Goal: Share content: Share content

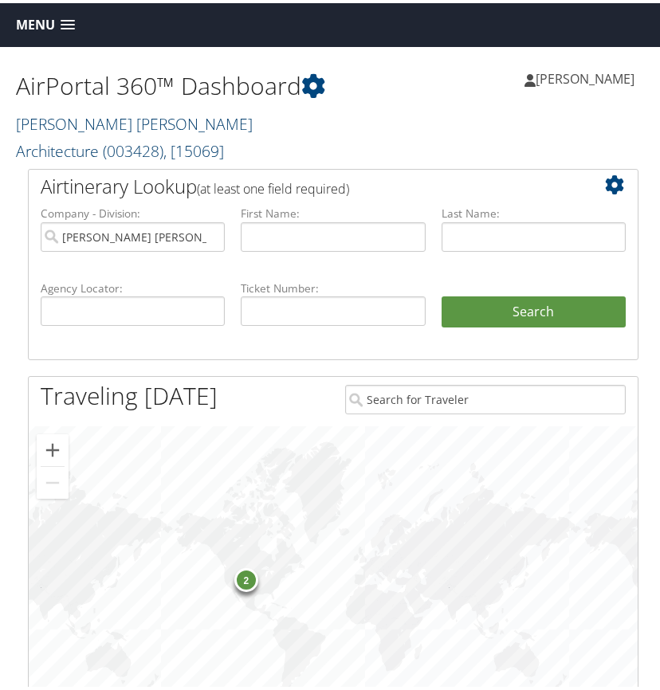
click at [105, 121] on link "McAlpine Tankersley Architecture ( 003428 ) , [ 15069 ]" at bounding box center [134, 134] width 237 height 49
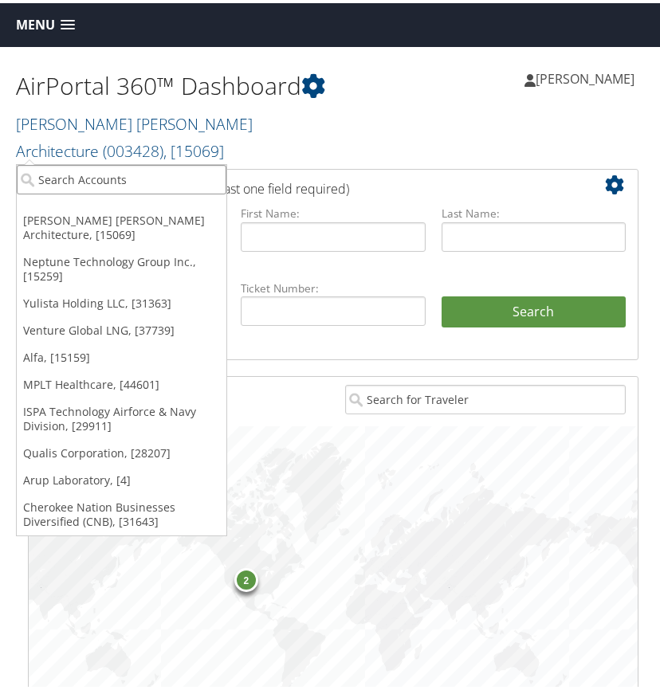
click at [57, 184] on input "search" at bounding box center [121, 176] width 209 height 29
type input "trulite"
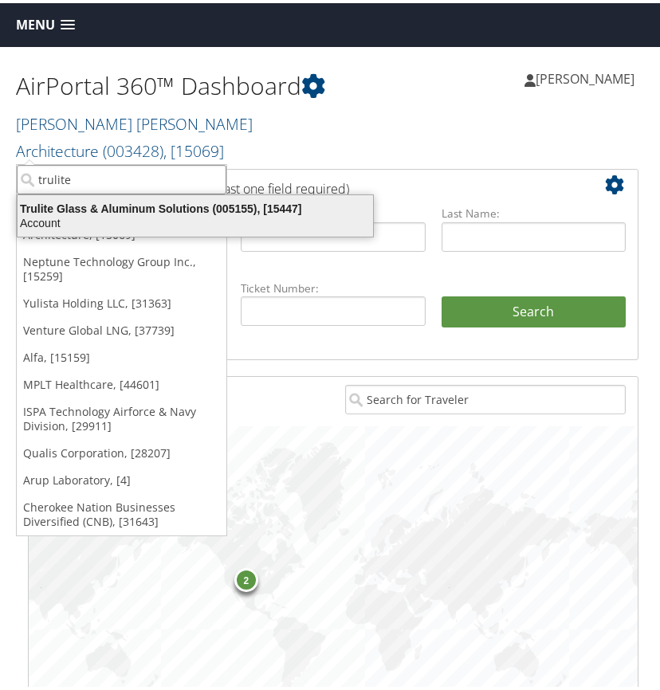
click at [89, 211] on div "Trulite Glass & Aluminum Solutions (005155), [15447]" at bounding box center [195, 205] width 374 height 14
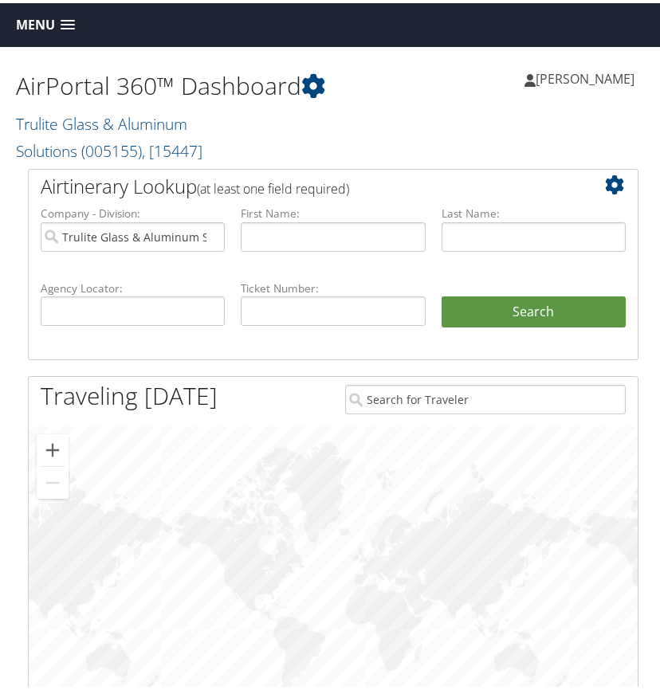
click at [65, 22] on span at bounding box center [68, 22] width 14 height 11
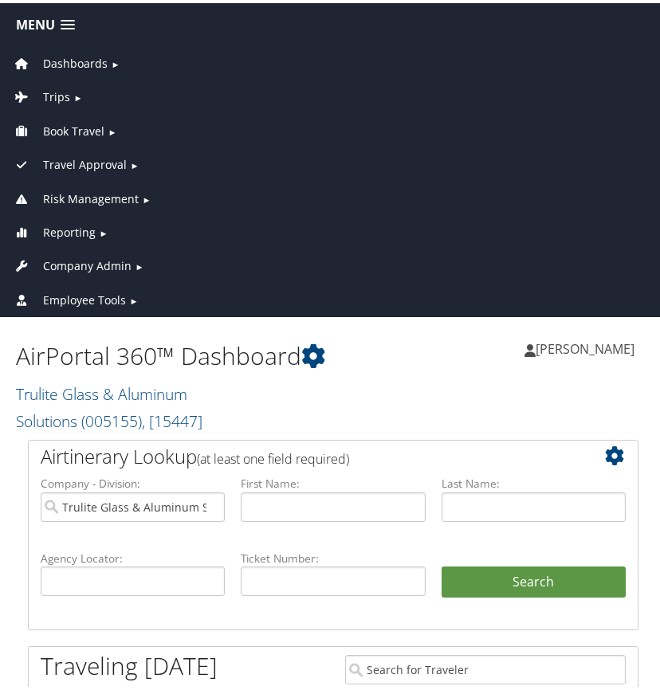
click at [63, 91] on span "Trips" at bounding box center [56, 94] width 27 height 18
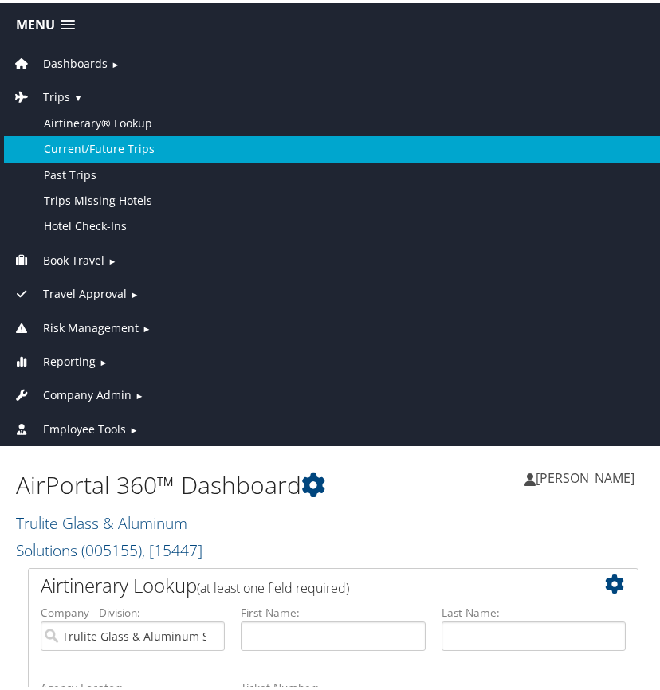
click at [90, 150] on link "Current/Future Trips" at bounding box center [333, 145] width 658 height 25
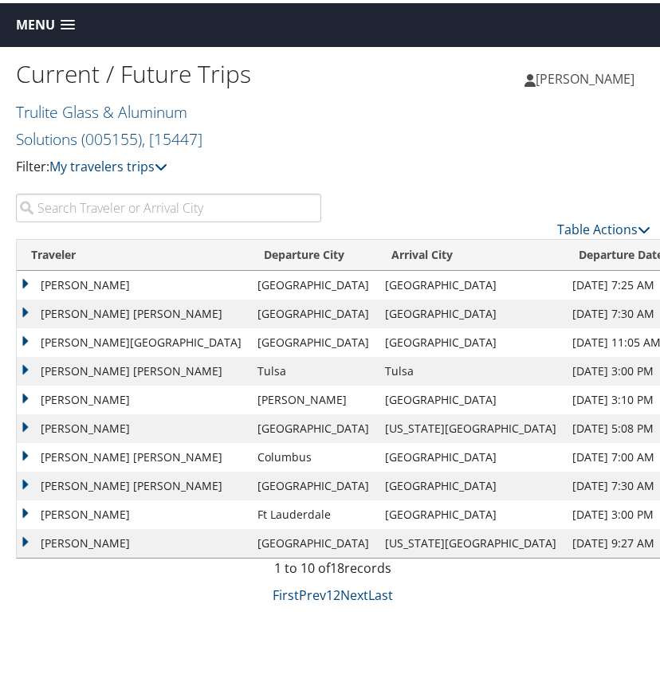
click at [121, 204] on input "search" at bounding box center [168, 204] width 305 height 29
click at [62, 208] on input "search" at bounding box center [168, 204] width 305 height 29
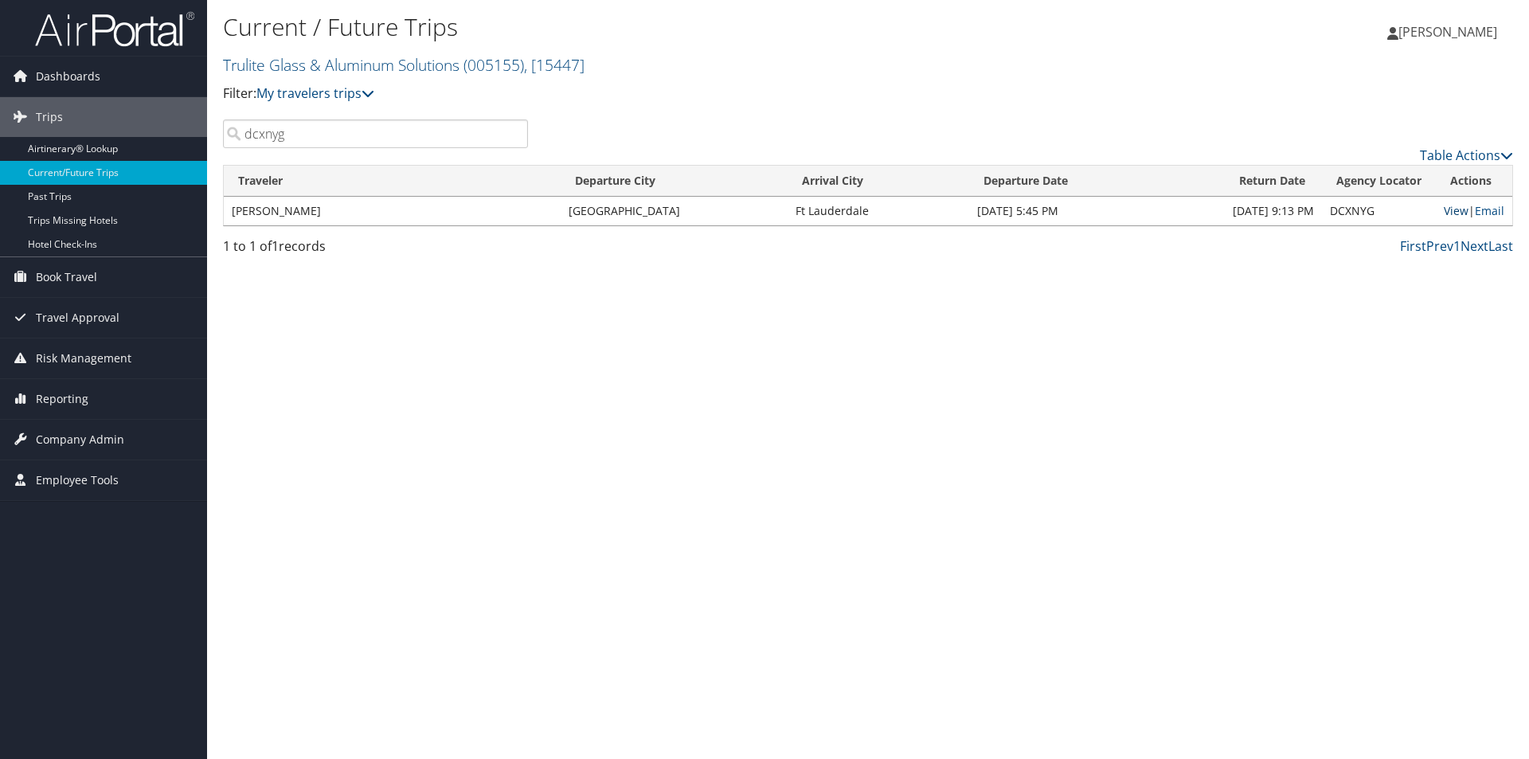
type input "dcxnyg"
click at [659, 209] on link "View" at bounding box center [1456, 210] width 25 height 15
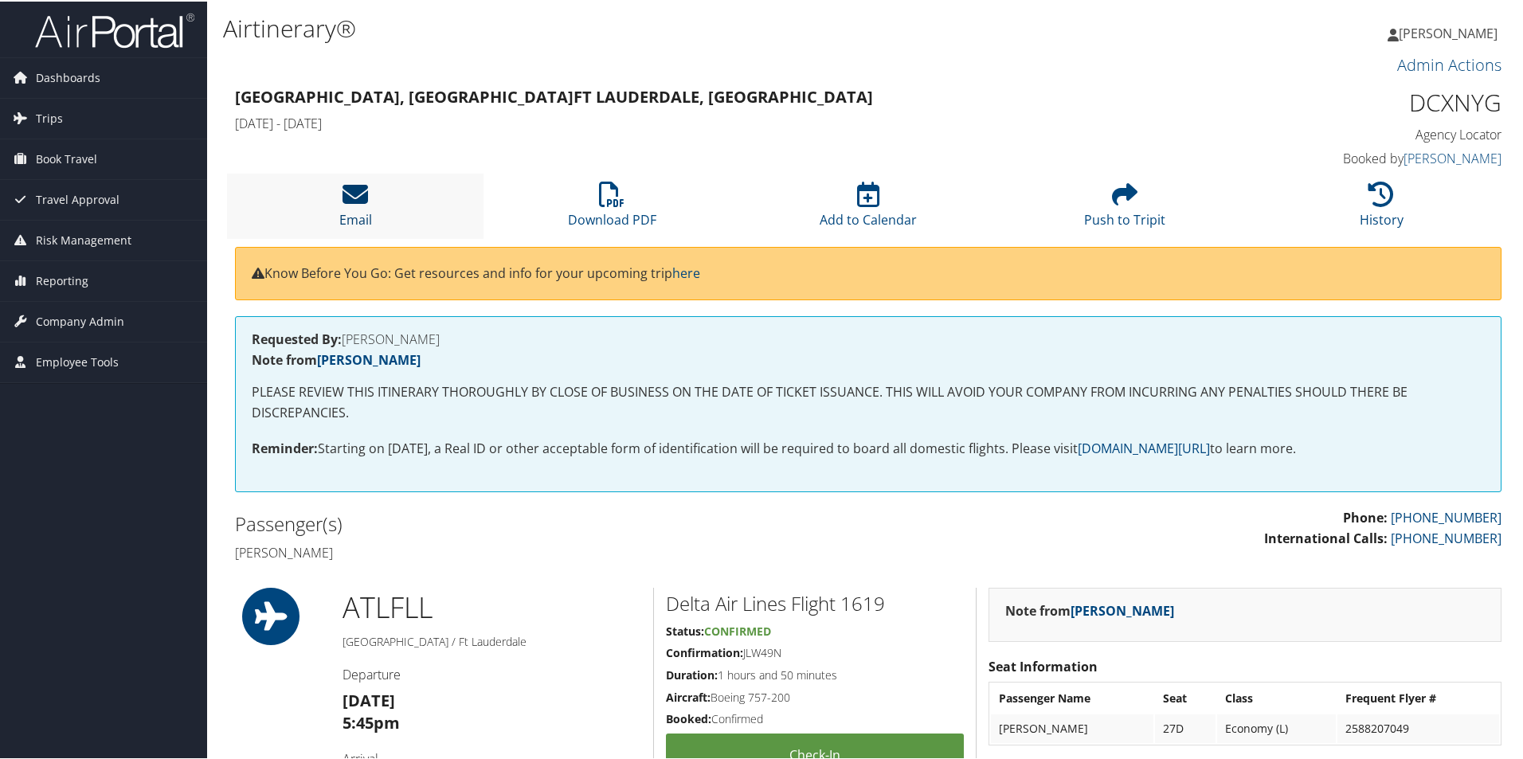
click at [364, 193] on icon at bounding box center [355, 192] width 25 height 25
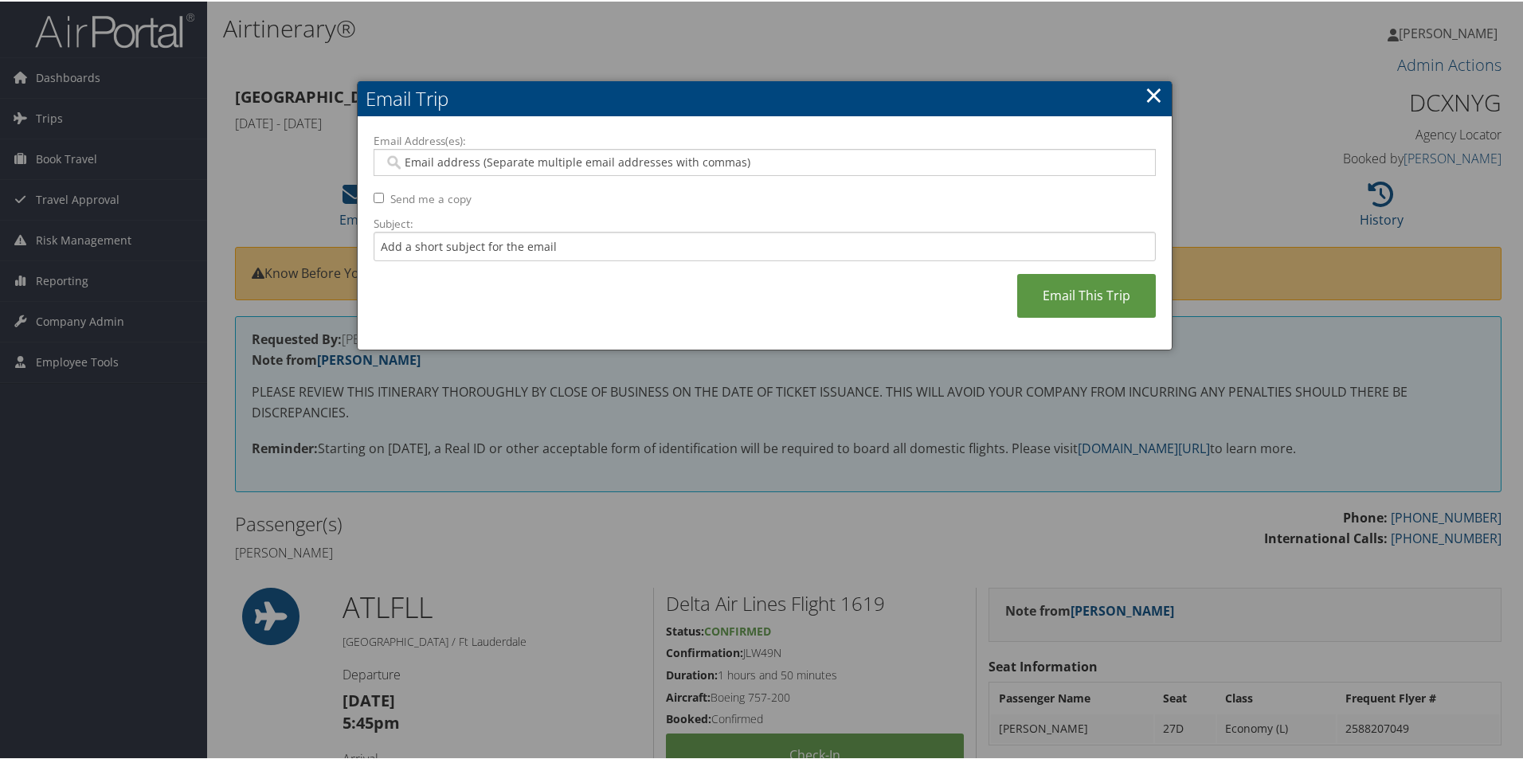
click at [415, 162] on input "Email Address(es):" at bounding box center [764, 161] width 761 height 16
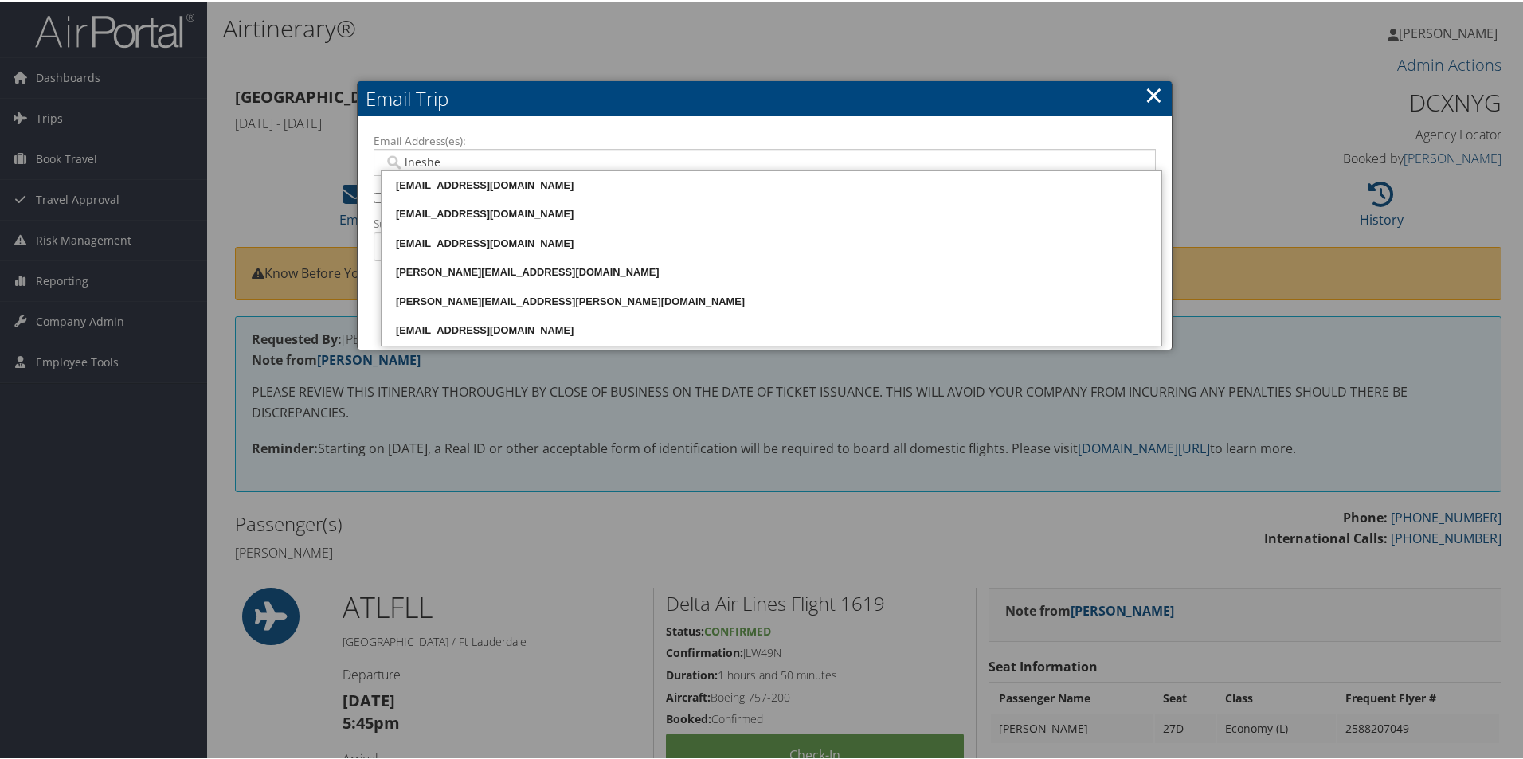
type input "lnesher"
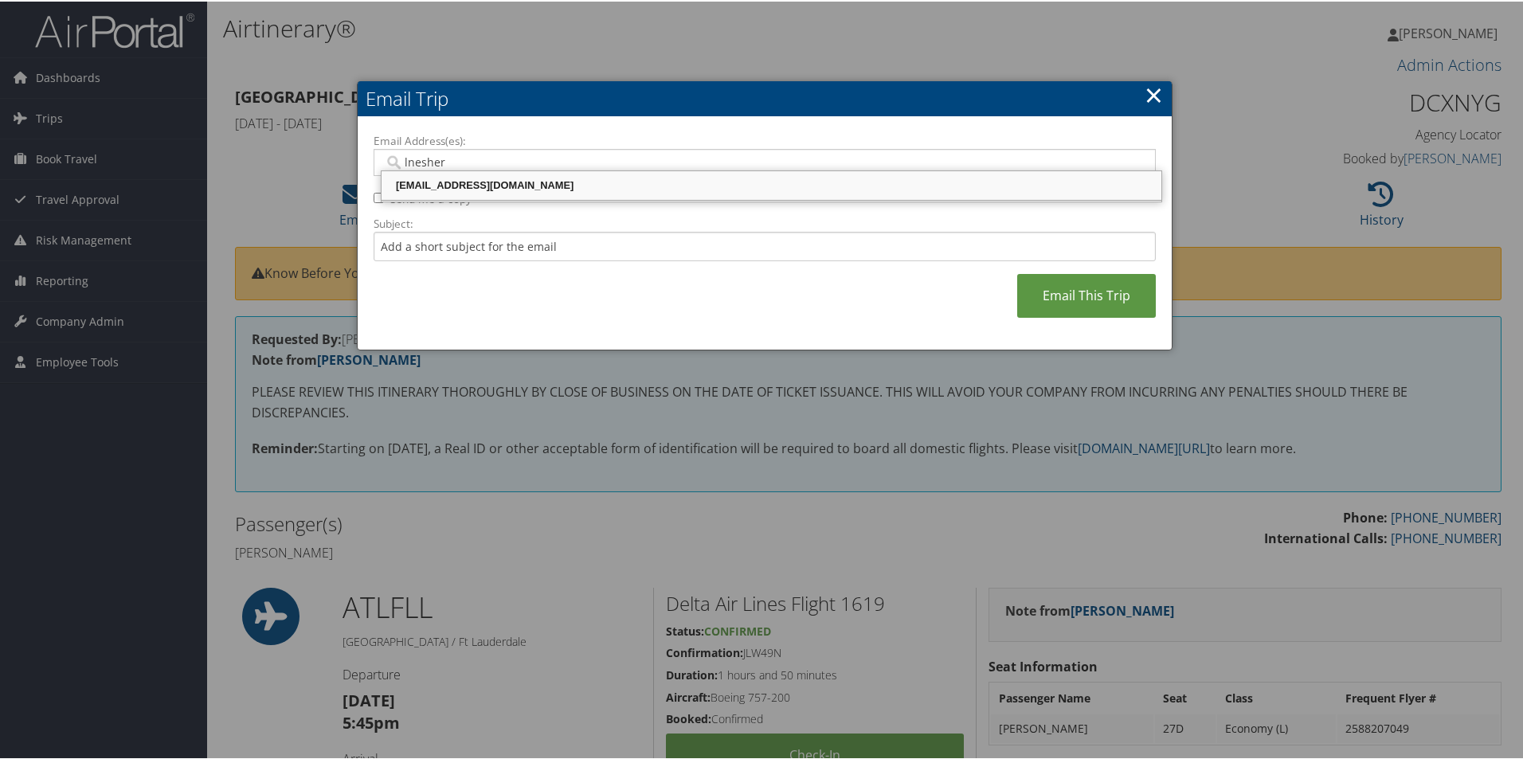
click at [478, 182] on div "LNESHER@TRULITE.COM" at bounding box center [771, 184] width 775 height 16
type input "LNESHER@TRULITE.COM"
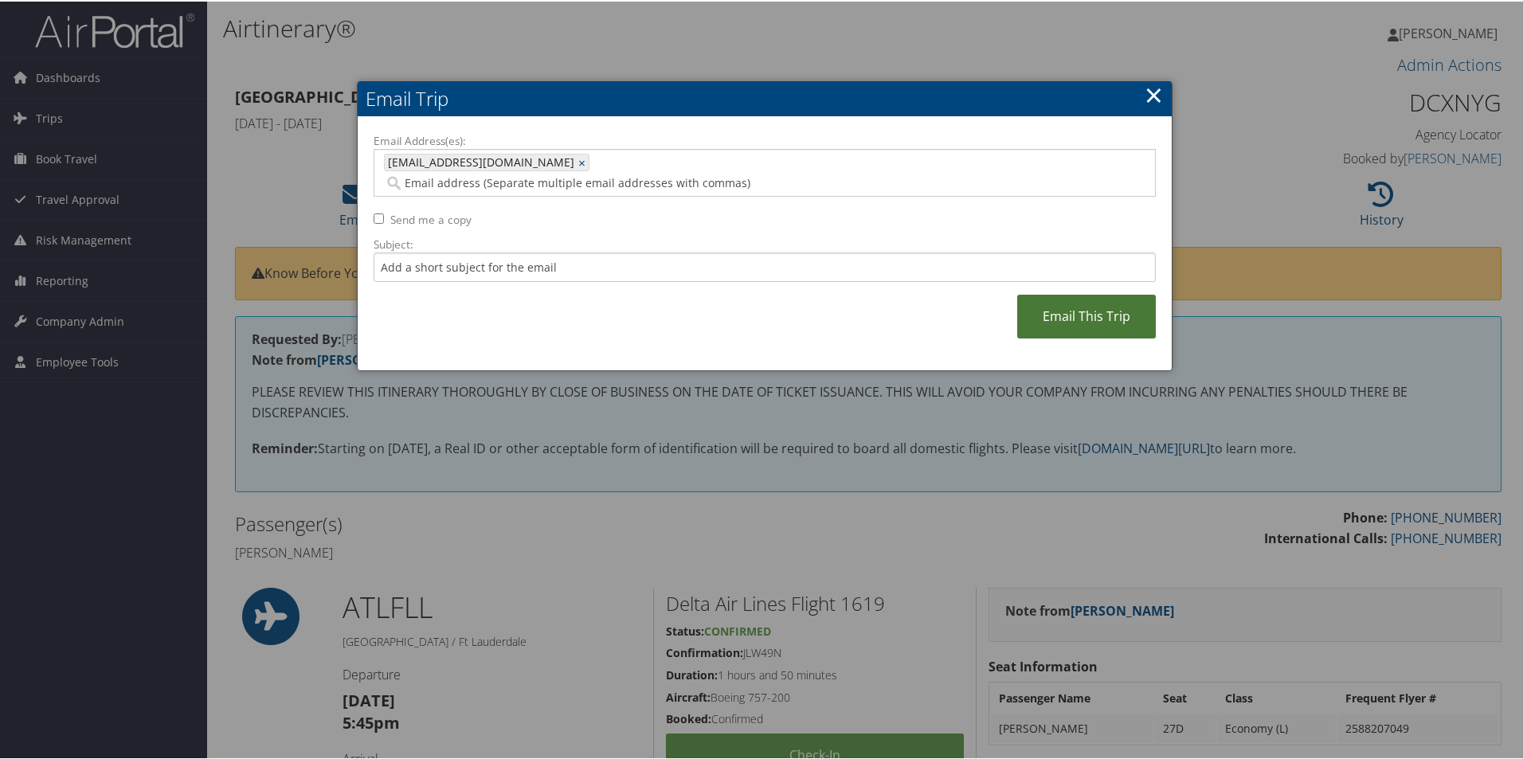
click at [1047, 293] on link "Email This Trip" at bounding box center [1086, 315] width 139 height 44
